Goal: Task Accomplishment & Management: Manage account settings

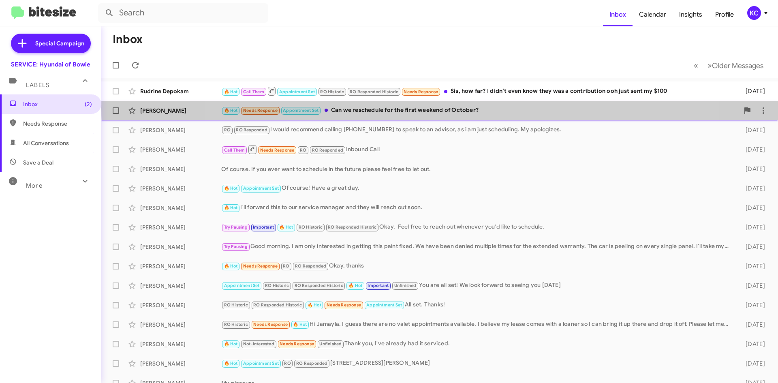
click at [463, 108] on div "🔥 Hot Needs Response Appointment Set Can we reschedule for the first weekend of…" at bounding box center [480, 110] width 518 height 9
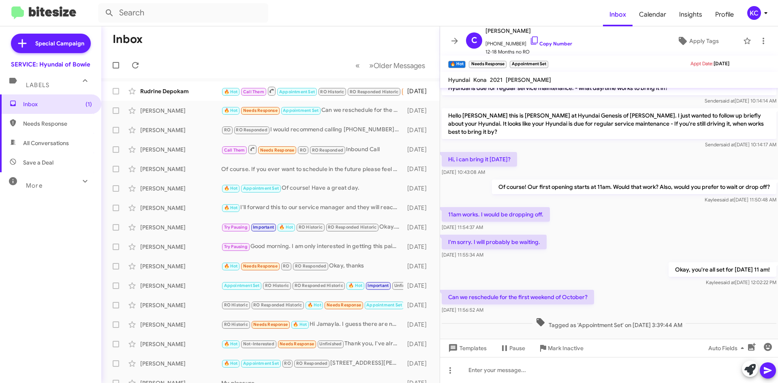
scroll to position [210, 0]
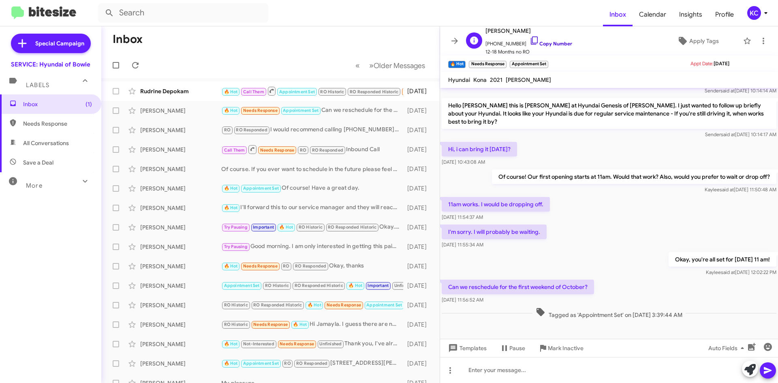
click at [530, 38] on icon at bounding box center [535, 41] width 10 height 10
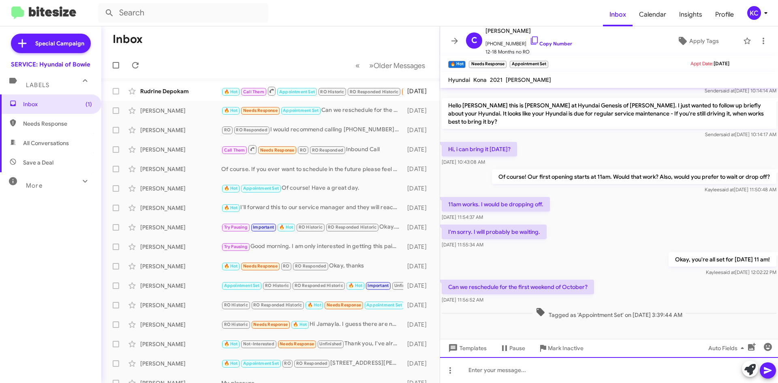
click at [478, 372] on div at bounding box center [609, 370] width 338 height 26
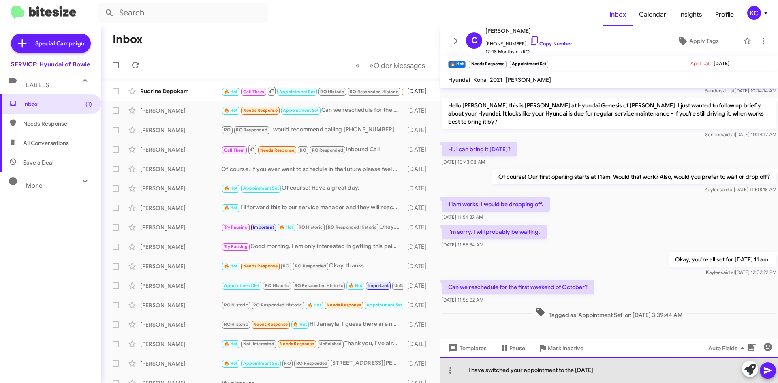
click at [576, 370] on div "I have switched your appointment to the 4th of October" at bounding box center [609, 370] width 338 height 26
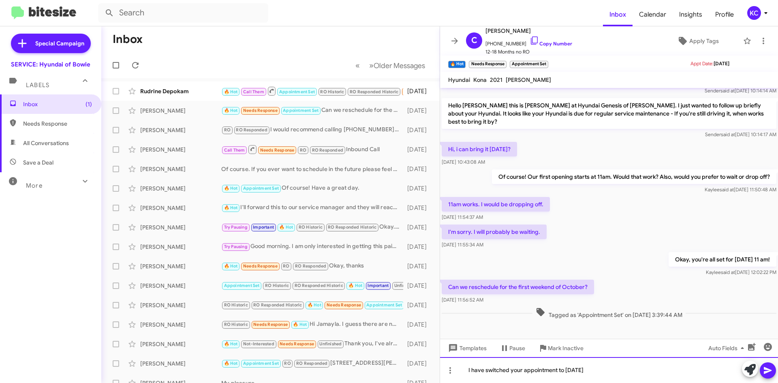
click at [645, 374] on div "I have switched your appointment to Saturday, the 4th of October" at bounding box center [609, 370] width 338 height 26
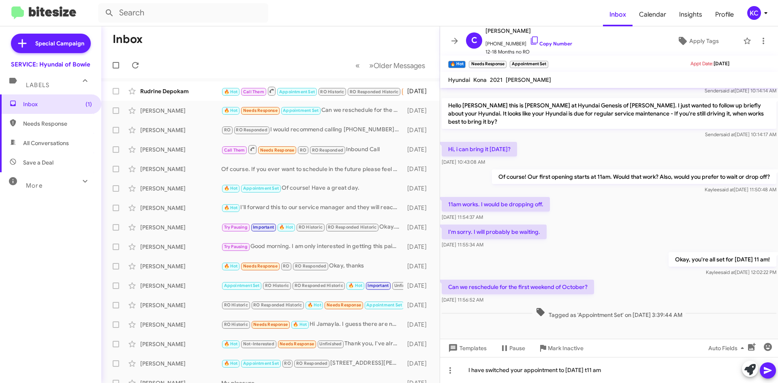
click at [767, 374] on icon at bounding box center [768, 370] width 10 height 10
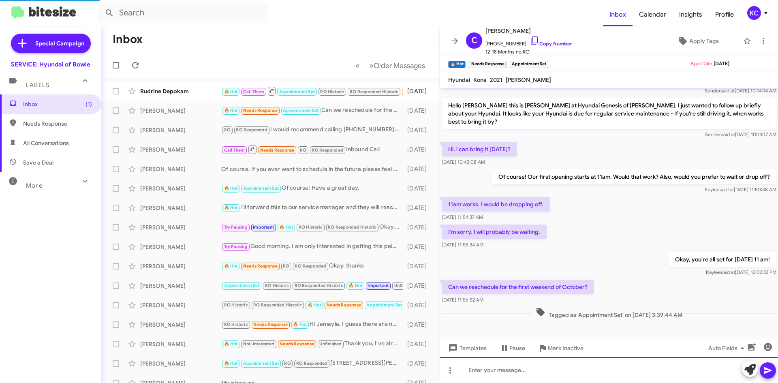
scroll to position [0, 0]
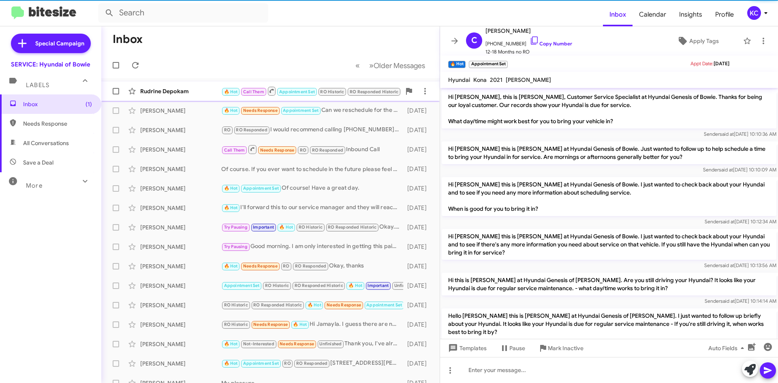
click at [192, 88] on div "Rudrine Depokam" at bounding box center [180, 91] width 81 height 8
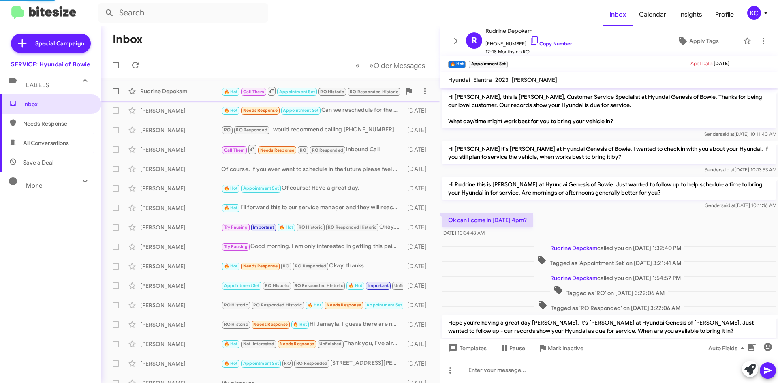
scroll to position [305, 0]
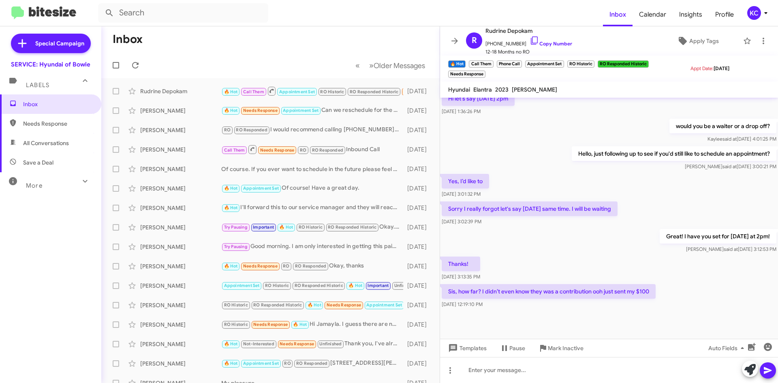
click at [754, 14] on div "KC" at bounding box center [754, 13] width 14 height 14
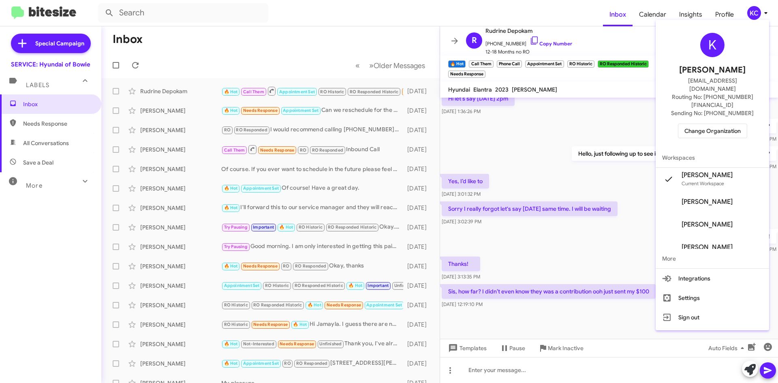
click at [709, 124] on span "Change Organization" at bounding box center [712, 131] width 56 height 14
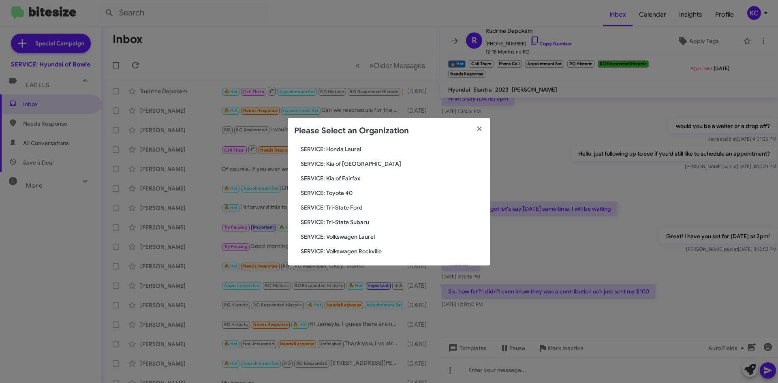
scroll to position [135, 0]
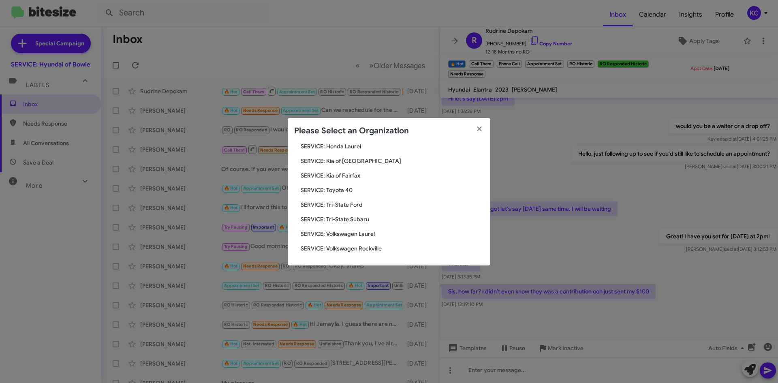
click at [346, 220] on span "SERVICE: Tri-State Subaru" at bounding box center [392, 219] width 183 height 8
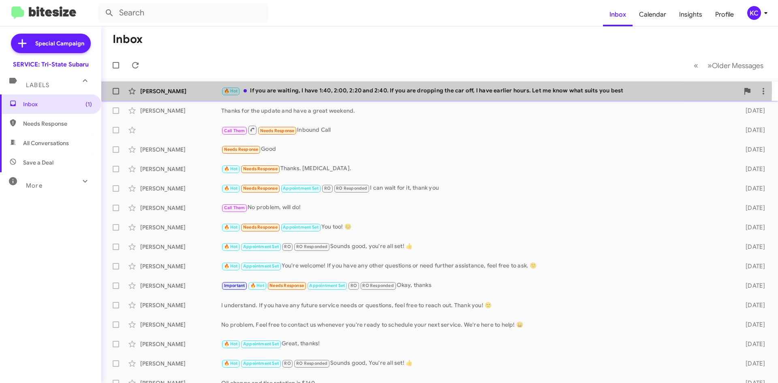
click at [366, 89] on div "🔥 Hot If you are waiting, I have 1:40, 2:00, 2:20 and 2:40. If you are dropping…" at bounding box center [480, 90] width 518 height 9
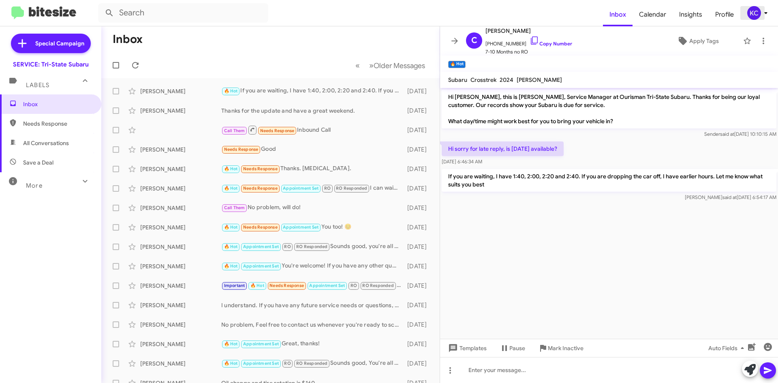
click at [756, 11] on div "KC" at bounding box center [754, 13] width 14 height 14
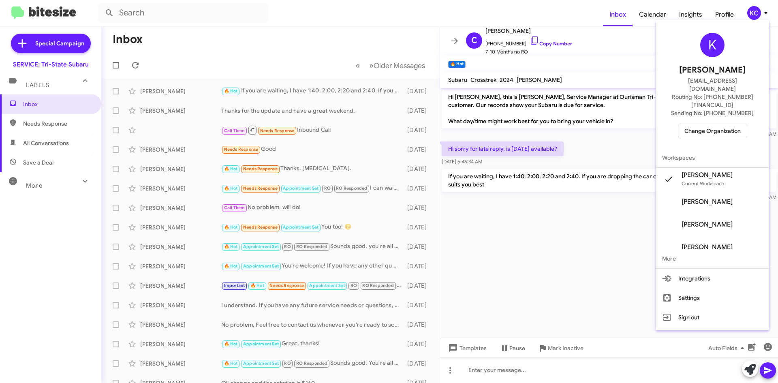
click at [507, 273] on div at bounding box center [389, 191] width 778 height 383
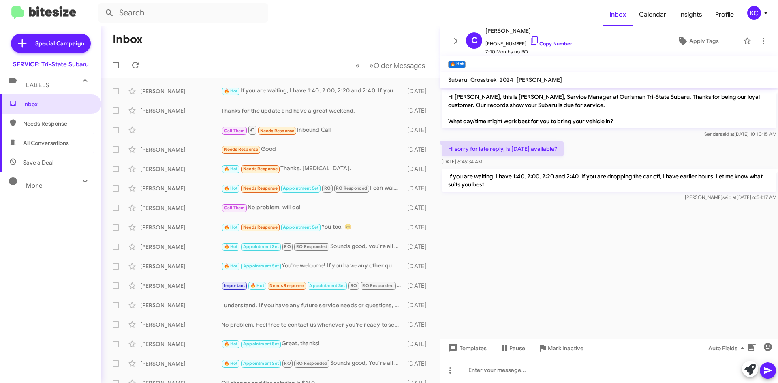
click at [756, 12] on div "KC" at bounding box center [754, 13] width 14 height 14
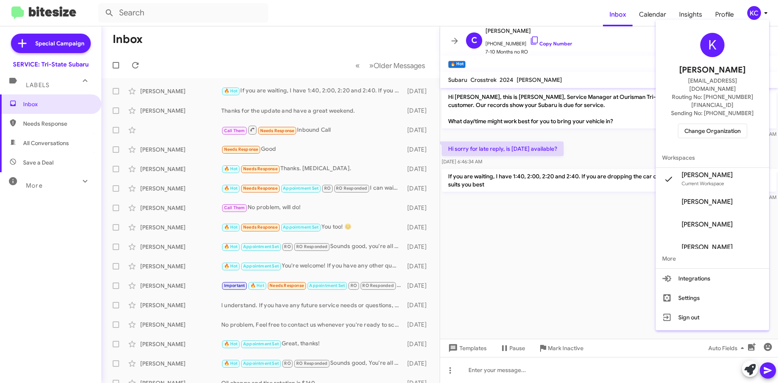
click at [726, 124] on span "Change Organization" at bounding box center [712, 131] width 56 height 14
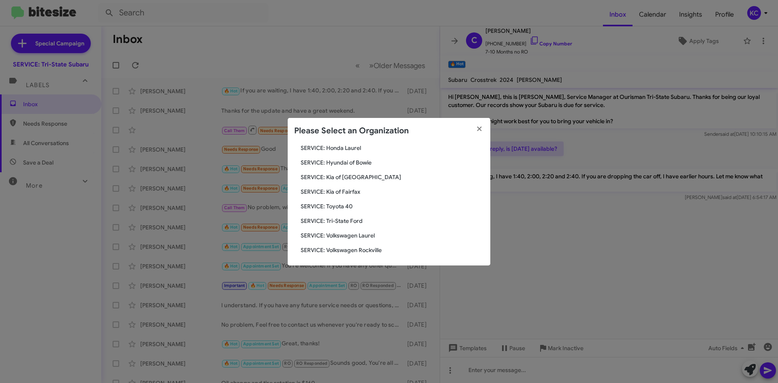
scroll to position [135, 0]
click at [346, 218] on span "SERVICE: Tri-State Ford" at bounding box center [392, 219] width 183 height 8
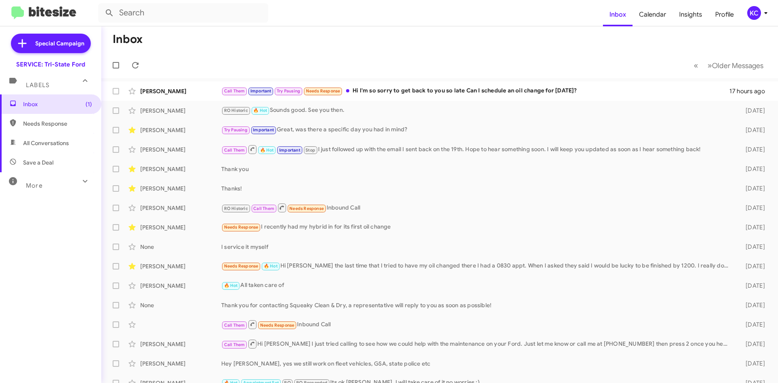
click at [754, 9] on div "KC" at bounding box center [754, 13] width 14 height 14
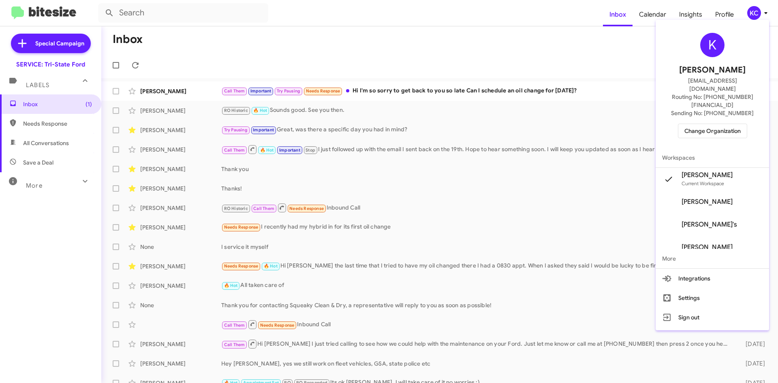
click at [736, 124] on span "Change Organization" at bounding box center [712, 131] width 56 height 14
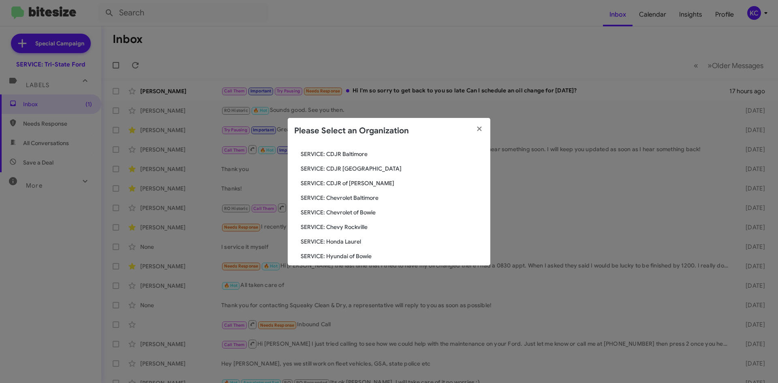
scroll to position [54, 0]
click at [358, 158] on span "SERVICE: CDJR [GEOGRAPHIC_DATA]" at bounding box center [392, 154] width 183 height 8
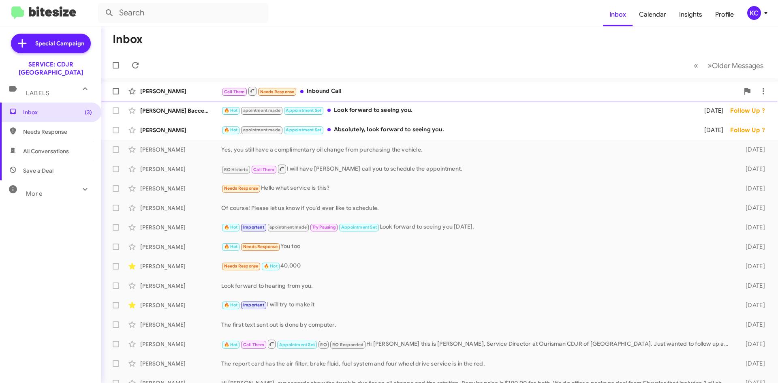
click at [388, 87] on div "Call Them Needs Response Inbound Call" at bounding box center [480, 91] width 518 height 10
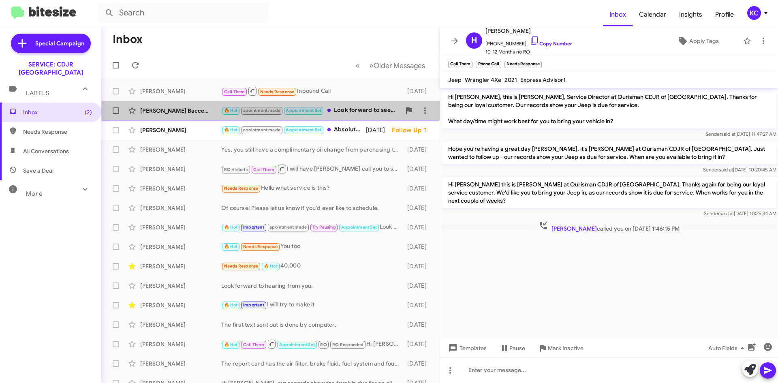
click at [347, 111] on div "🔥 Hot apointment made Appointment Set Look forward to seeing you." at bounding box center [311, 110] width 180 height 9
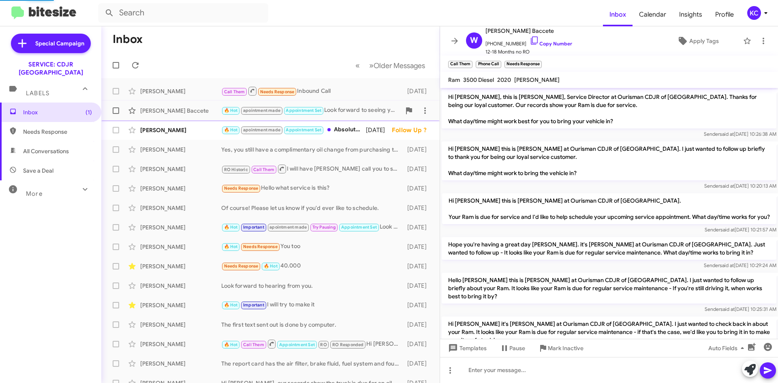
scroll to position [201, 0]
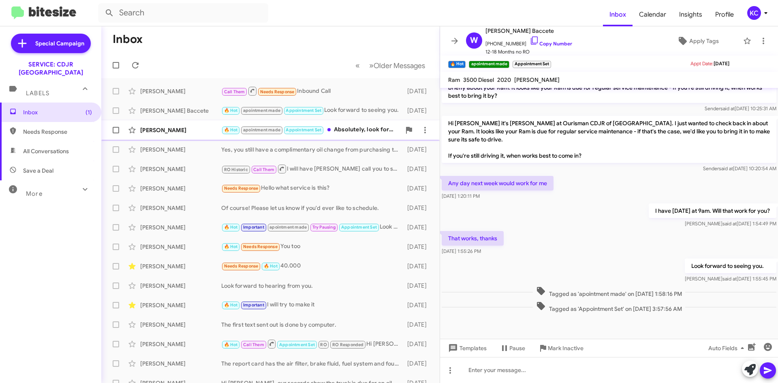
click at [340, 133] on div "🔥 Hot apointment made Appointment Set Absolutely, look forward to seeing you." at bounding box center [311, 129] width 180 height 9
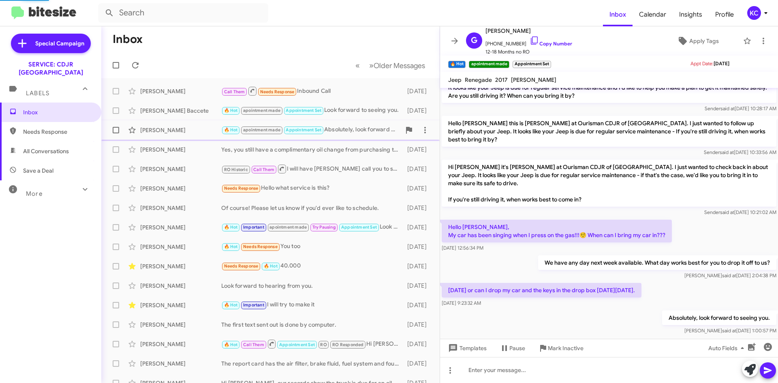
scroll to position [246, 0]
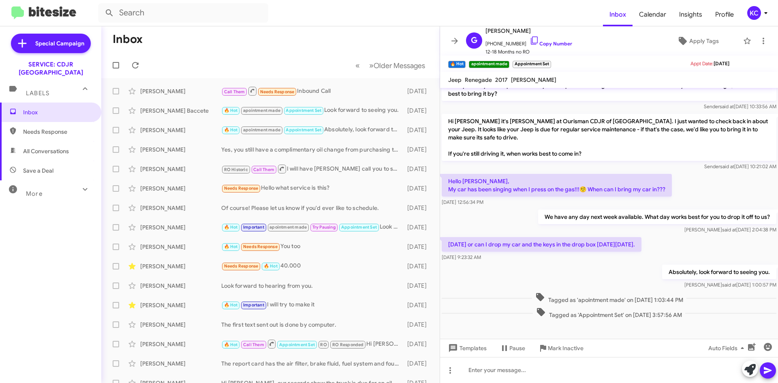
click at [755, 10] on div "KC" at bounding box center [754, 13] width 14 height 14
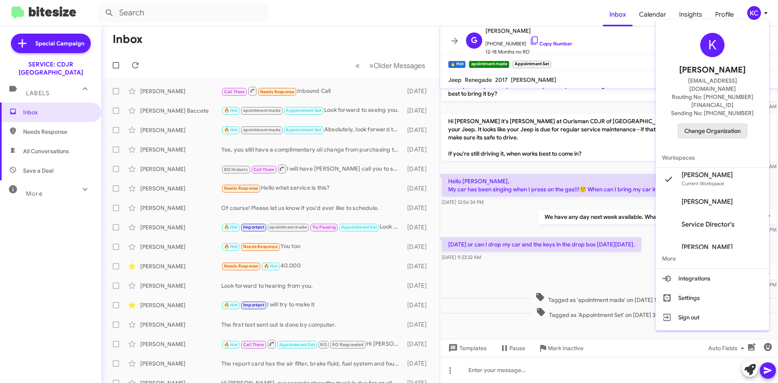
click at [699, 124] on span "Change Organization" at bounding box center [712, 131] width 56 height 14
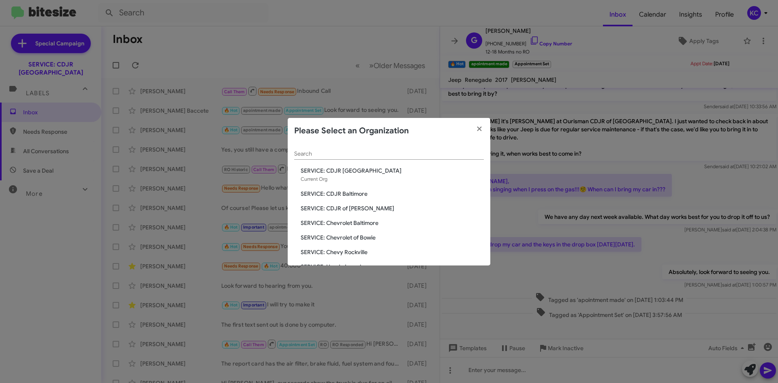
click at [339, 193] on span "SERVICE: CDJR Baltimore" at bounding box center [392, 194] width 183 height 8
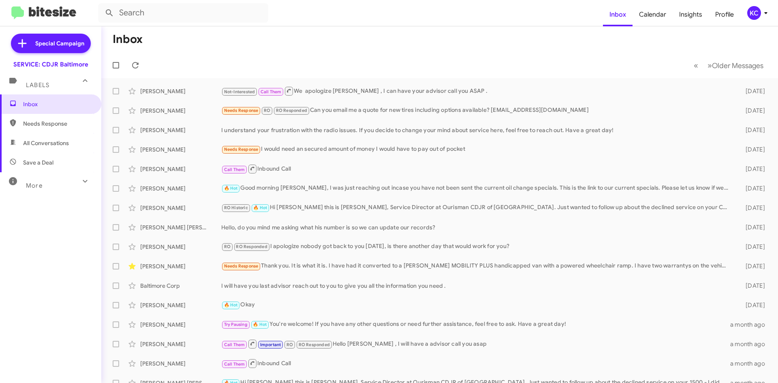
click at [757, 9] on div "KC" at bounding box center [754, 13] width 14 height 14
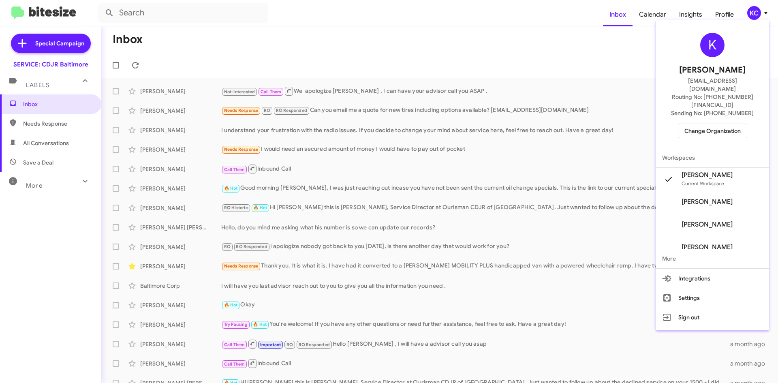
click at [713, 124] on span "Change Organization" at bounding box center [712, 131] width 56 height 14
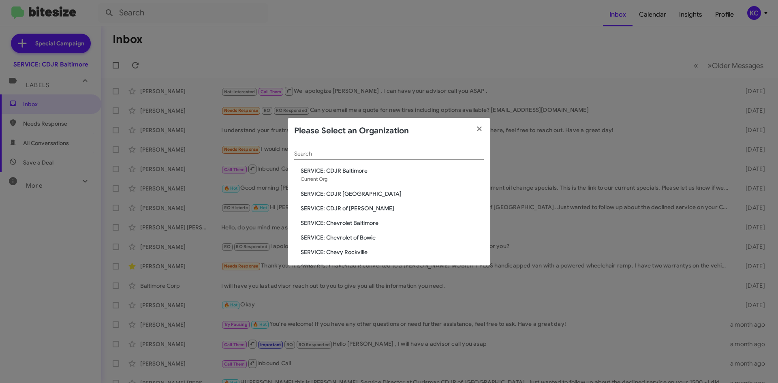
click at [357, 210] on span "SERVICE: CDJR of [PERSON_NAME]" at bounding box center [392, 208] width 183 height 8
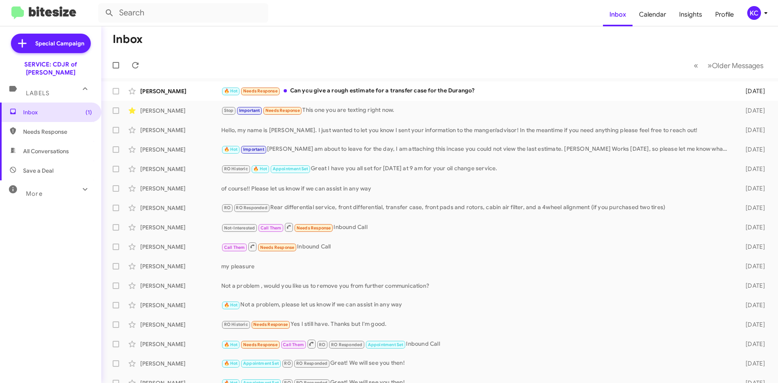
click at [756, 9] on div "KC" at bounding box center [754, 13] width 14 height 14
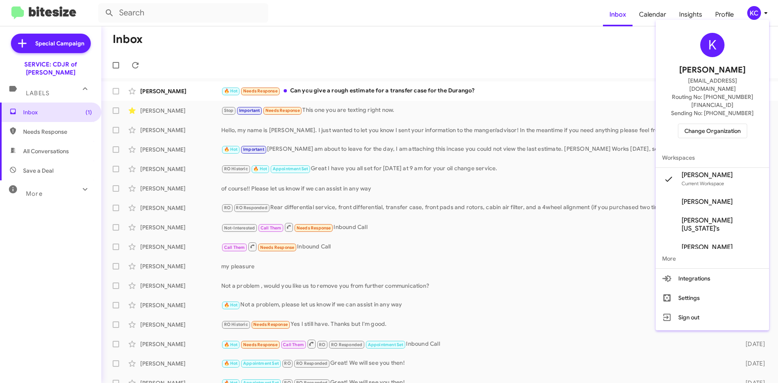
click at [718, 124] on span "Change Organization" at bounding box center [712, 131] width 56 height 14
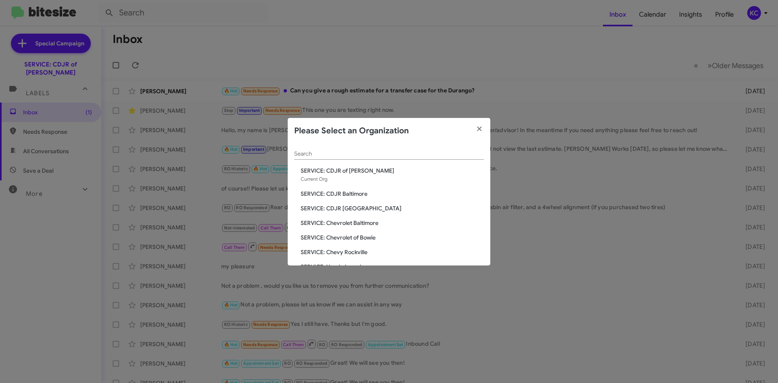
click at [362, 222] on span "SERVICE: Chevrolet Baltimore" at bounding box center [392, 223] width 183 height 8
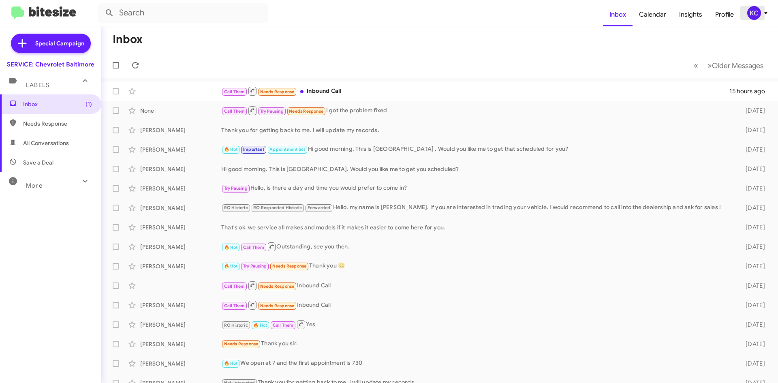
click at [756, 13] on div "KC" at bounding box center [754, 13] width 14 height 14
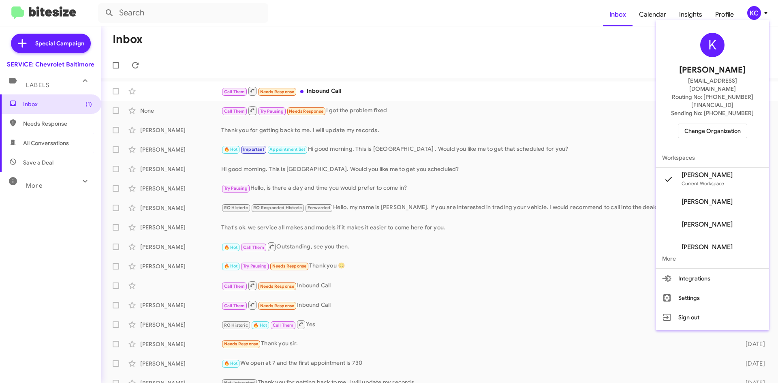
click at [406, 95] on div at bounding box center [389, 191] width 778 height 383
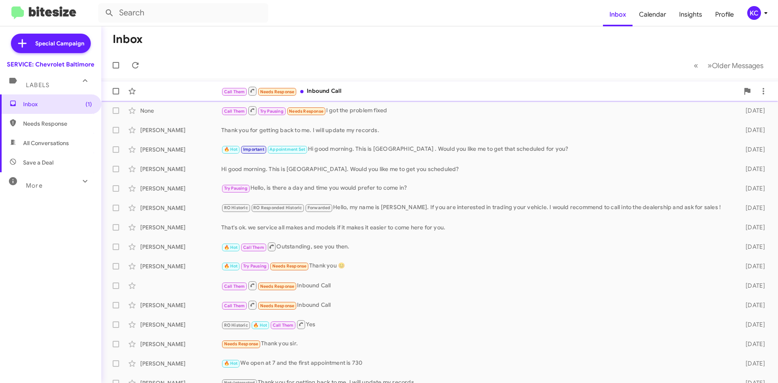
click at [408, 92] on div "Call Them Needs Response Inbound Call" at bounding box center [480, 91] width 518 height 10
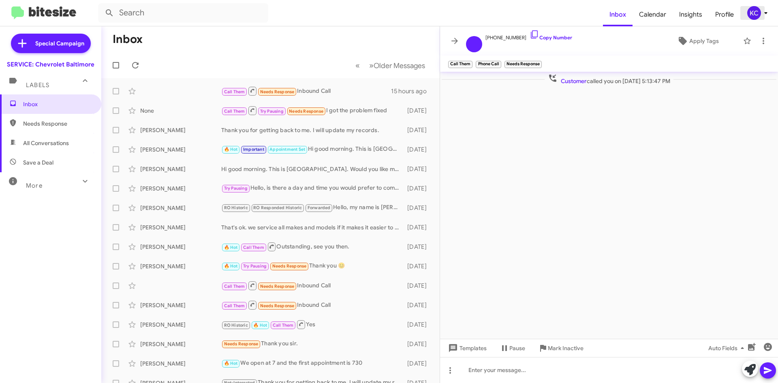
click at [753, 16] on div "KC" at bounding box center [754, 13] width 14 height 14
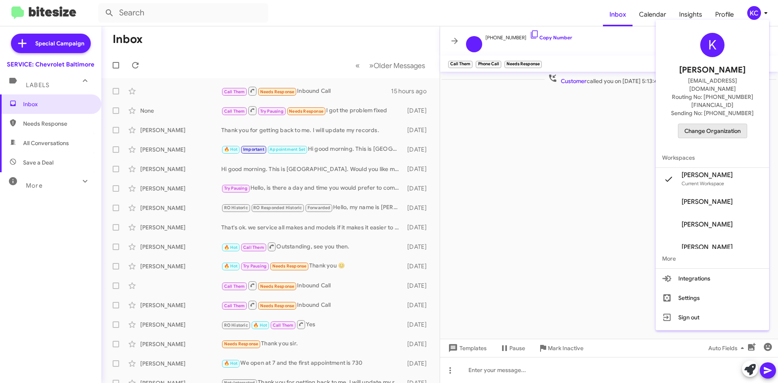
click at [718, 124] on span "Change Organization" at bounding box center [712, 131] width 56 height 14
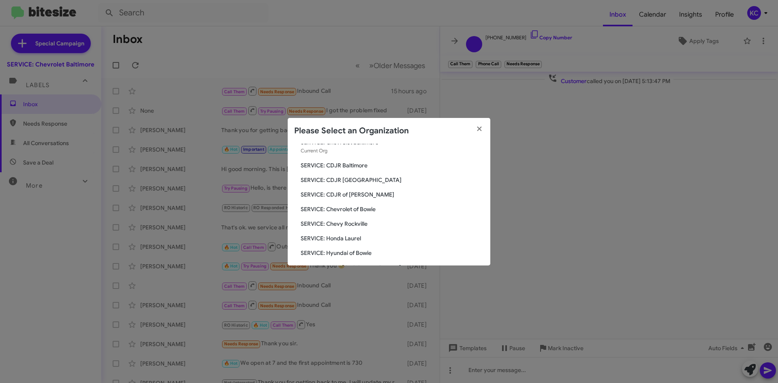
scroll to position [41, 0]
click at [357, 195] on span "SERVICE: Chevrolet of Bowie" at bounding box center [392, 197] width 183 height 8
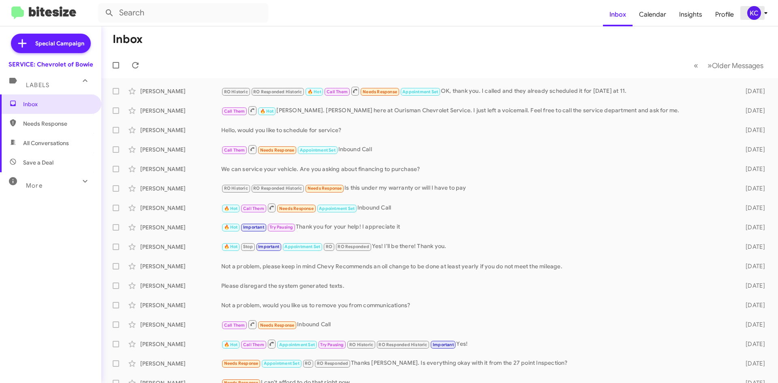
click at [754, 14] on div "KC" at bounding box center [754, 13] width 14 height 14
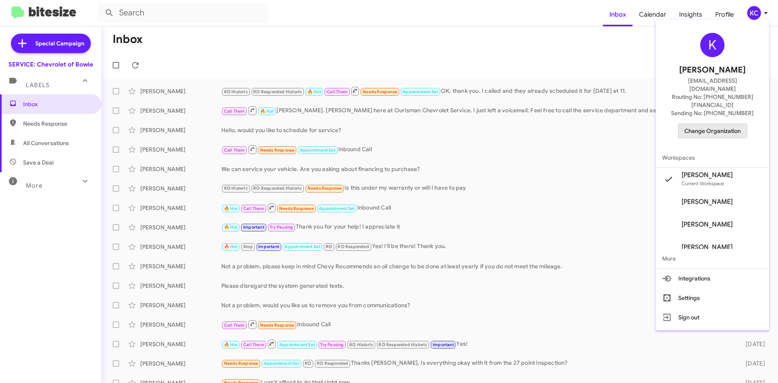
click at [705, 124] on span "Change Organization" at bounding box center [712, 131] width 56 height 14
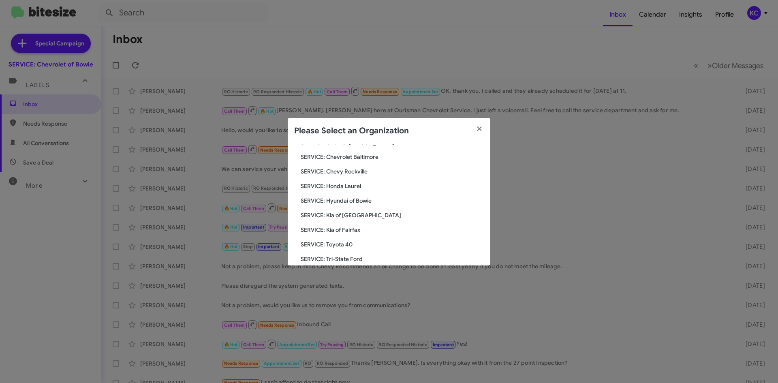
scroll to position [81, 0]
click at [361, 215] on span "SERVICE: Kia of [GEOGRAPHIC_DATA]" at bounding box center [392, 215] width 183 height 8
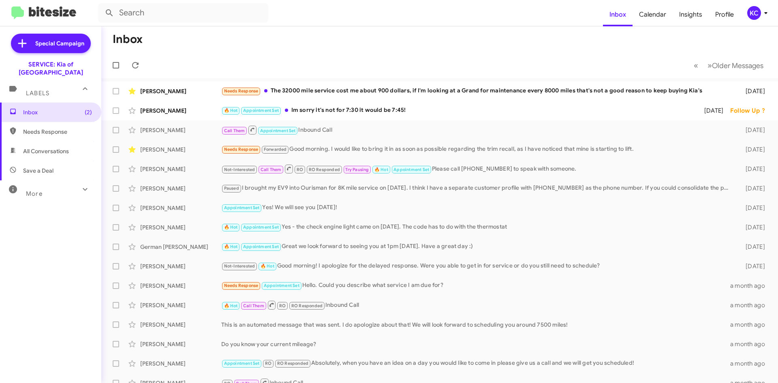
click at [754, 7] on div "KC" at bounding box center [754, 13] width 14 height 14
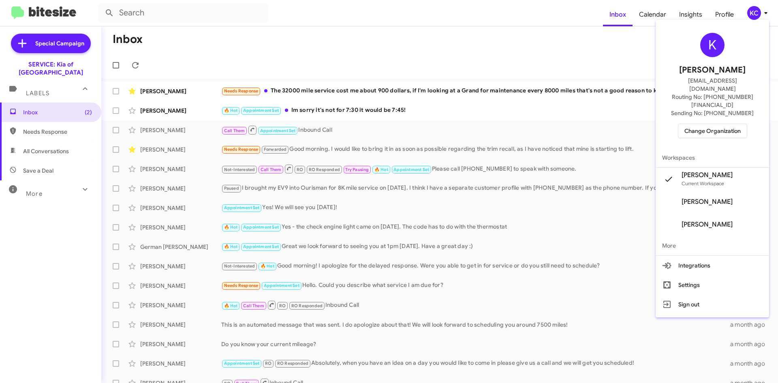
click at [704, 124] on span "Change Organization" at bounding box center [712, 131] width 56 height 14
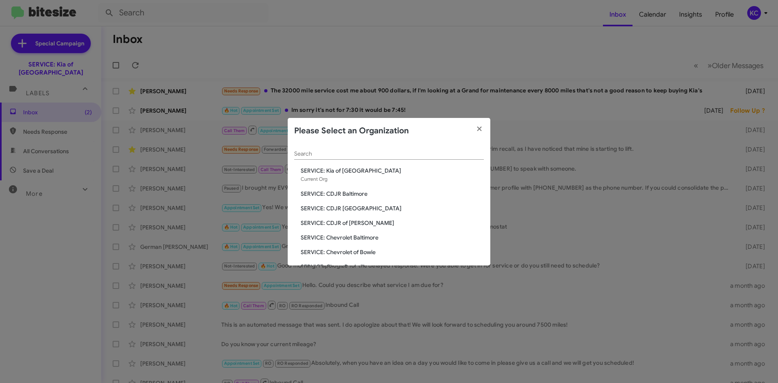
click at [520, 115] on modal-container "Please Select an Organization Search SERVICE: Kia of Catonsville Current Org SE…" at bounding box center [389, 191] width 778 height 383
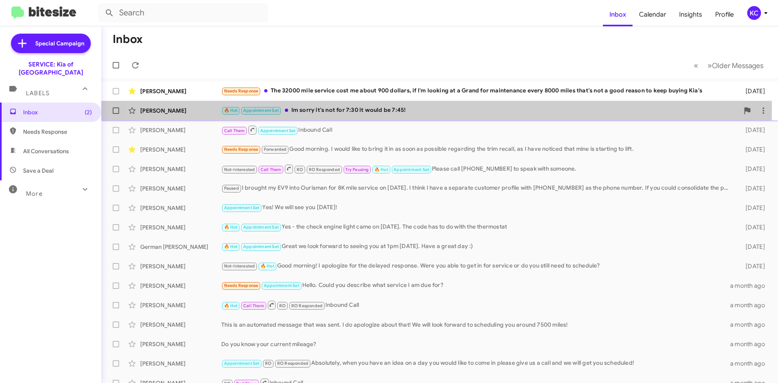
click at [397, 109] on div "🔥 Hot Appointment Set Im sorry it's not for 7:30 it would be 7:45!" at bounding box center [480, 110] width 518 height 9
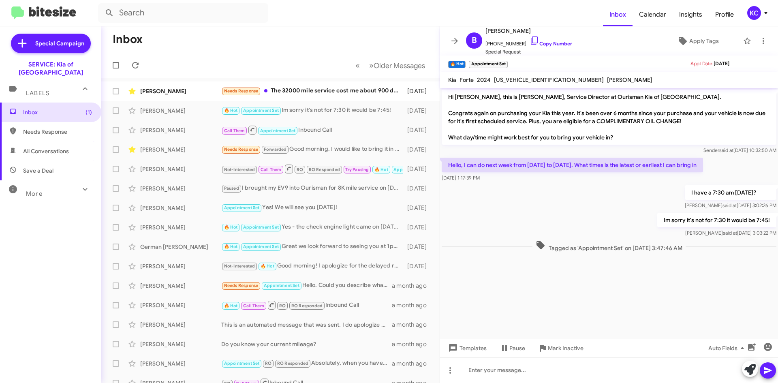
click at [334, 59] on mat-toolbar-row "« Previous » Next Older Messages" at bounding box center [270, 65] width 338 height 26
click at [756, 16] on div "KC" at bounding box center [754, 13] width 14 height 14
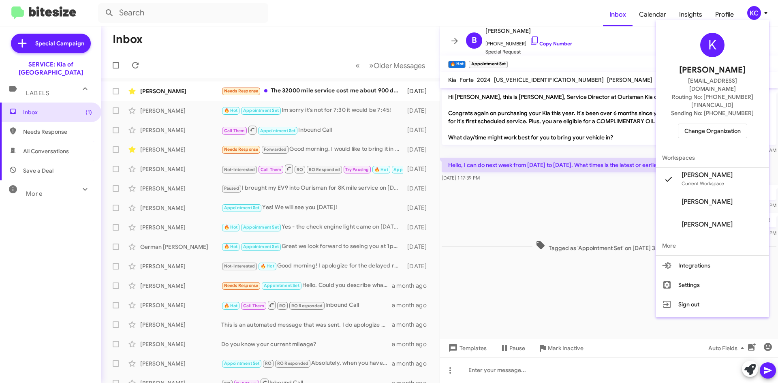
click at [709, 124] on span "Change Organization" at bounding box center [712, 131] width 56 height 14
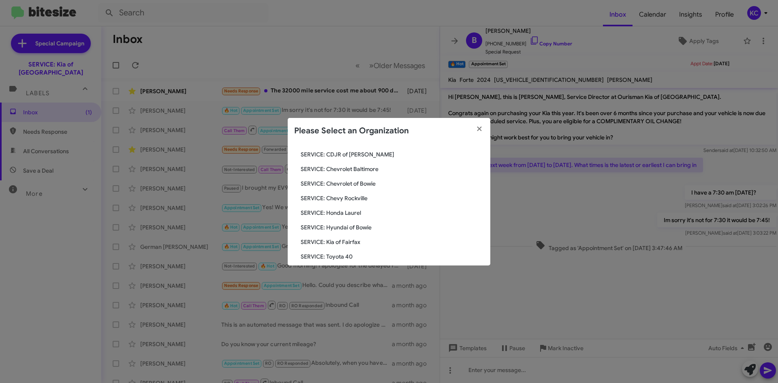
scroll to position [81, 0]
click at [333, 229] on span "SERVICE: Kia of Fairfax" at bounding box center [392, 229] width 183 height 8
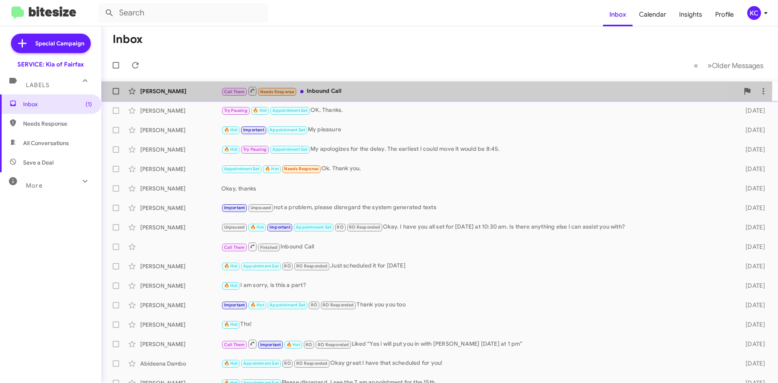
click at [389, 87] on div "Call Them Needs Response Inbound Call" at bounding box center [480, 91] width 518 height 10
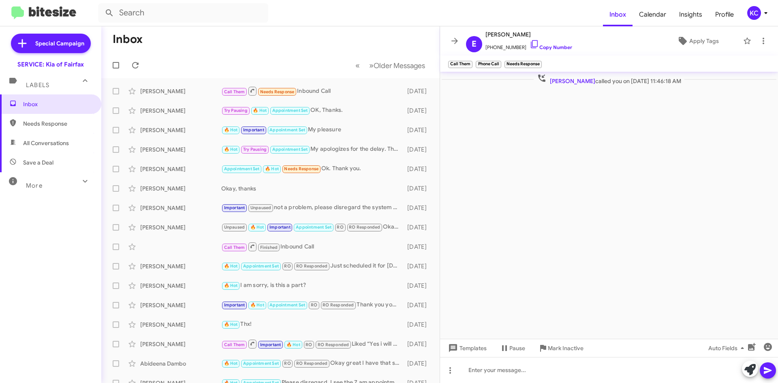
click at [747, 11] on span "KC" at bounding box center [759, 13] width 24 height 14
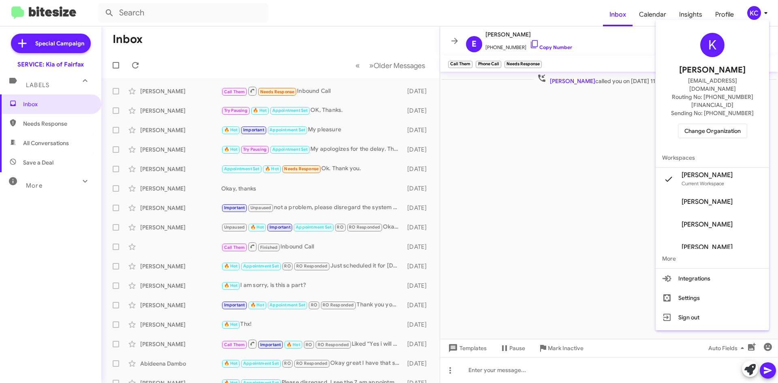
click at [724, 124] on span "Change Organization" at bounding box center [712, 131] width 56 height 14
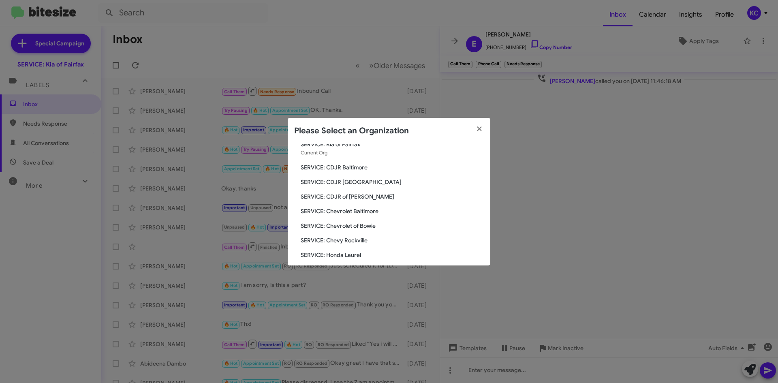
scroll to position [41, 0]
click at [353, 254] on span "SERVICE: Hyundai of Bowie" at bounding box center [392, 255] width 183 height 8
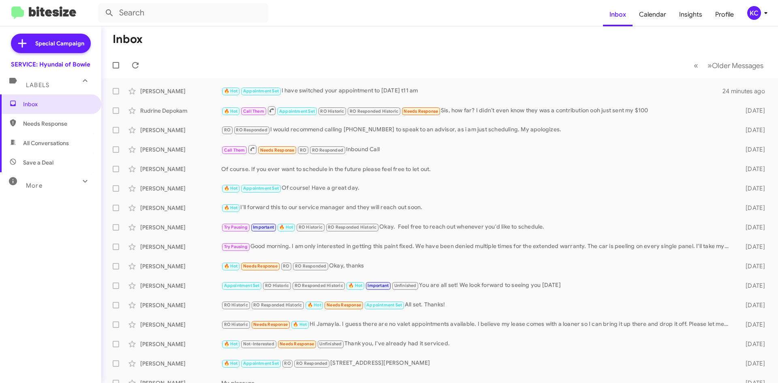
click at [757, 15] on div "KC" at bounding box center [754, 13] width 14 height 14
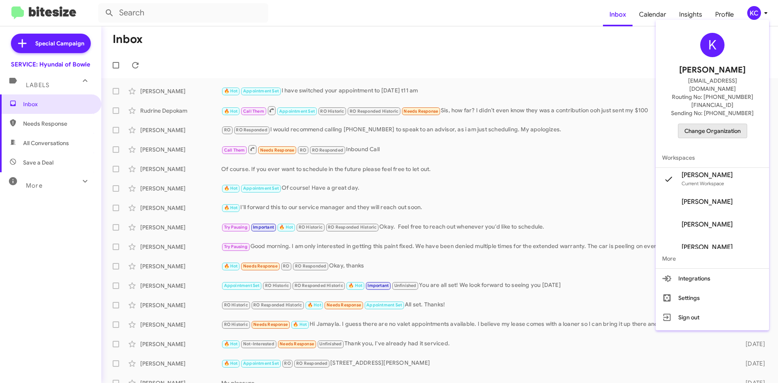
click at [725, 124] on span "Change Organization" at bounding box center [712, 131] width 56 height 14
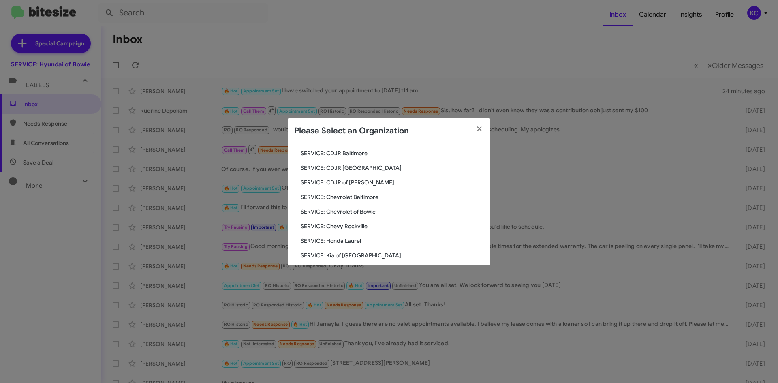
scroll to position [81, 0]
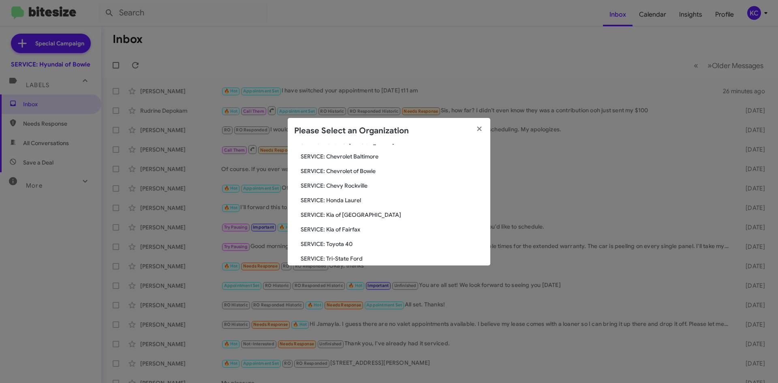
click at [469, 44] on modal-container "Please Select an Organization Search SERVICE: Hyundai of Bowie Current Org SERV…" at bounding box center [389, 191] width 778 height 383
